Goal: Information Seeking & Learning: Learn about a topic

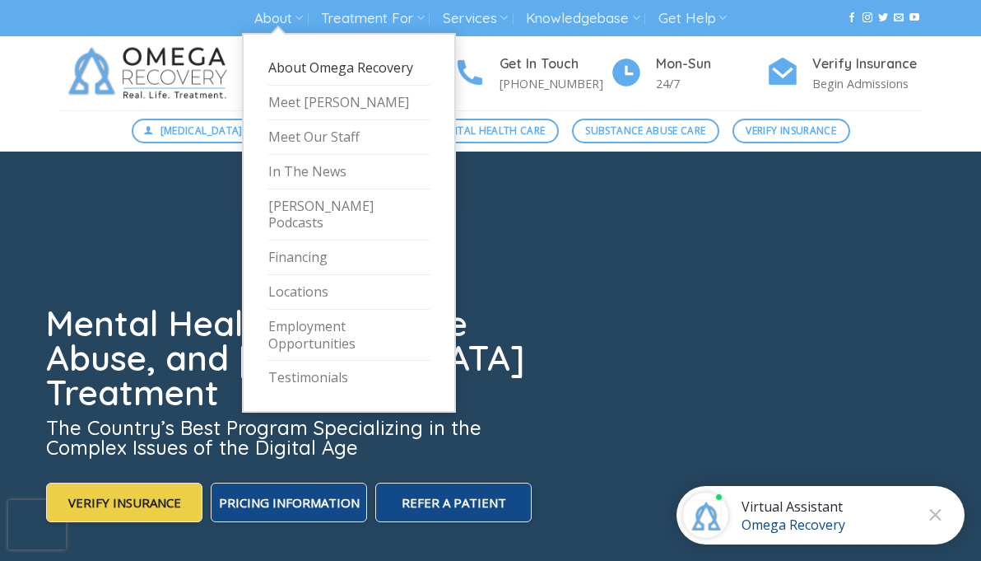
click at [332, 69] on link "About Omega Recovery" at bounding box center [348, 68] width 161 height 35
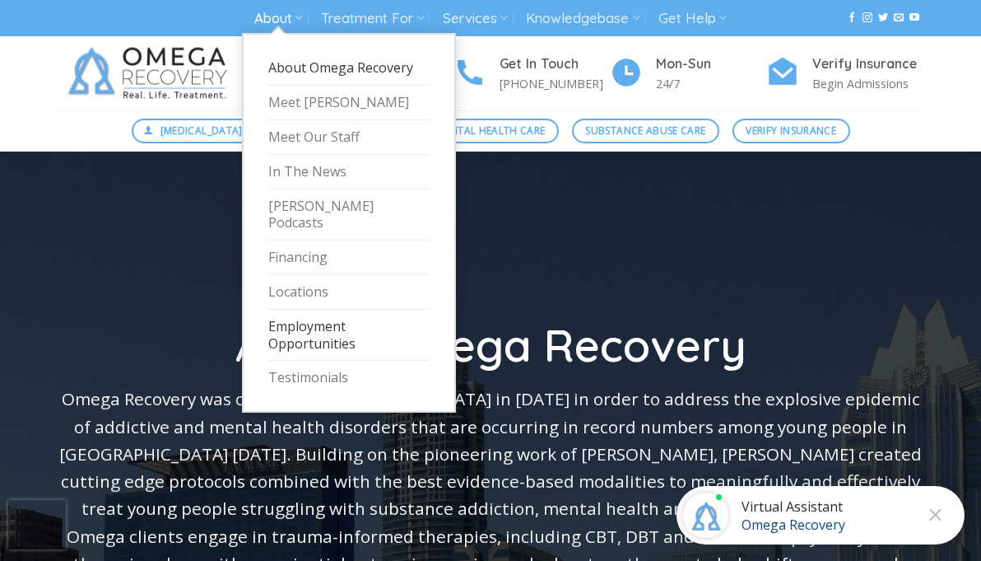
click at [303, 313] on link "Employment Opportunities" at bounding box center [348, 336] width 161 height 52
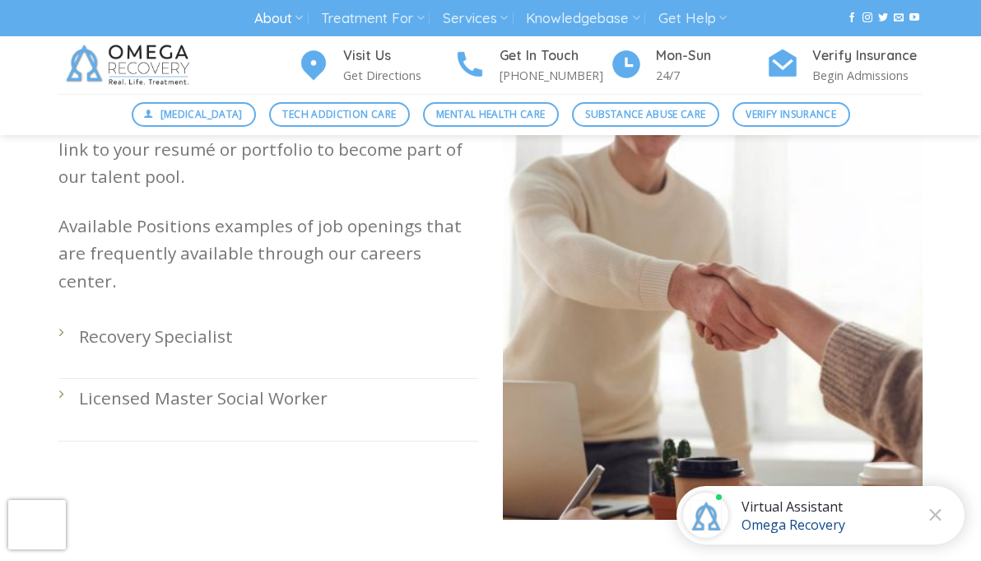
scroll to position [582, 0]
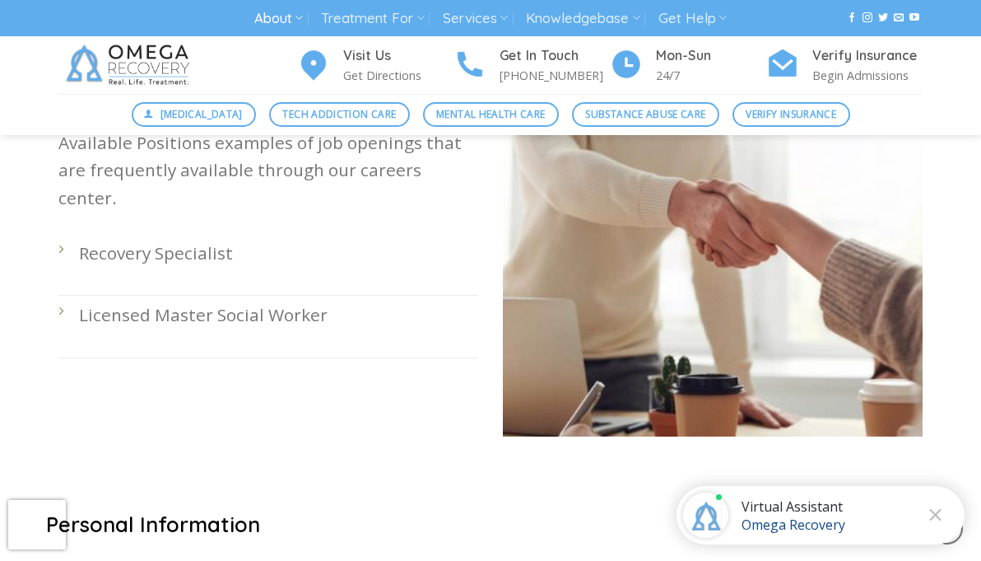
click at [62, 296] on li "Licensed Master Social Worker" at bounding box center [268, 327] width 420 height 62
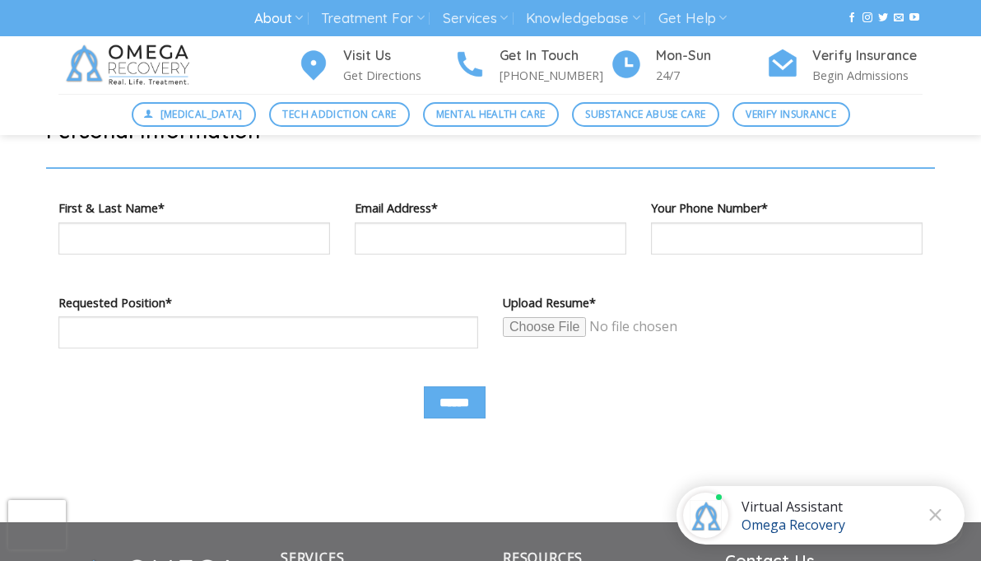
scroll to position [953, 0]
